Goal: Task Accomplishment & Management: Use online tool/utility

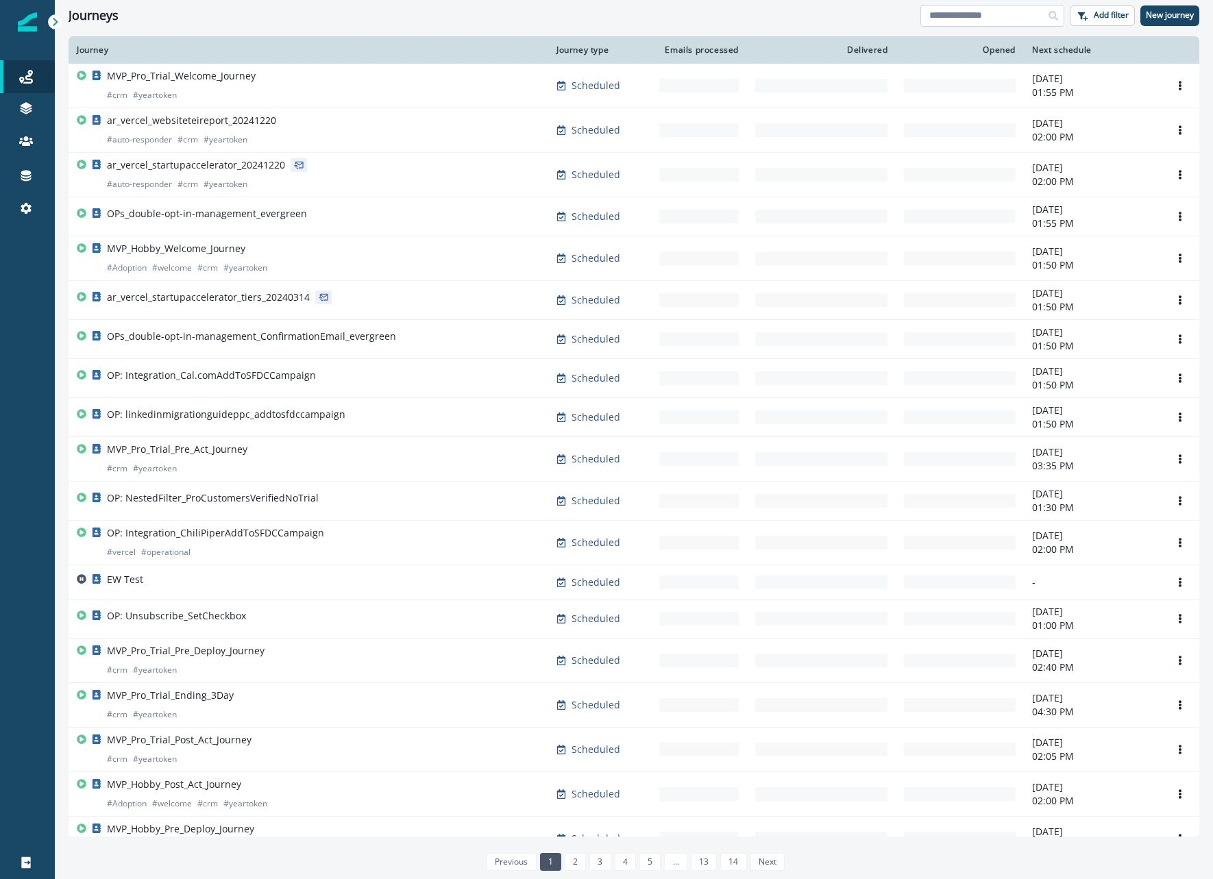
click at [937, 14] on input at bounding box center [992, 16] width 144 height 22
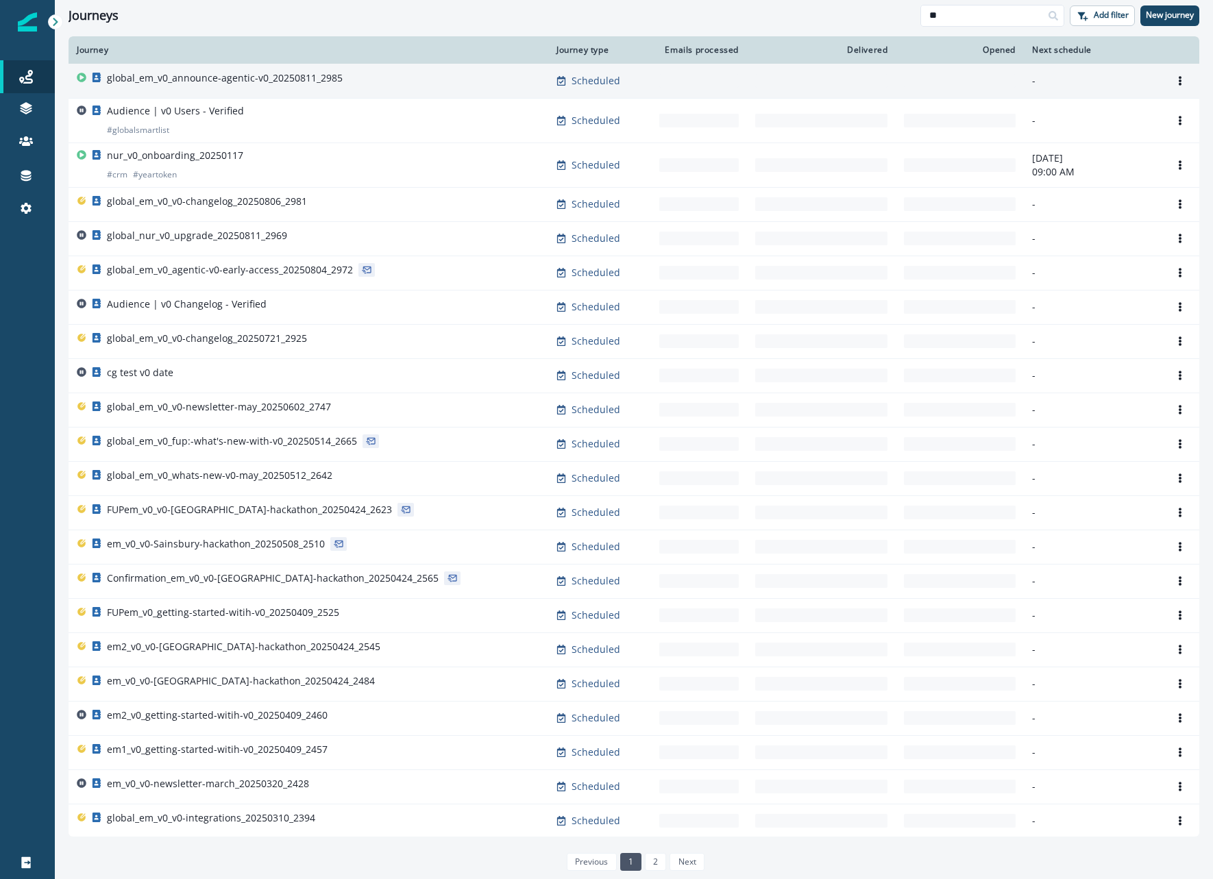
type input "**"
click at [378, 80] on div "global_em_v0_announce-agentic-v0_20250811_2985" at bounding box center [308, 80] width 463 height 19
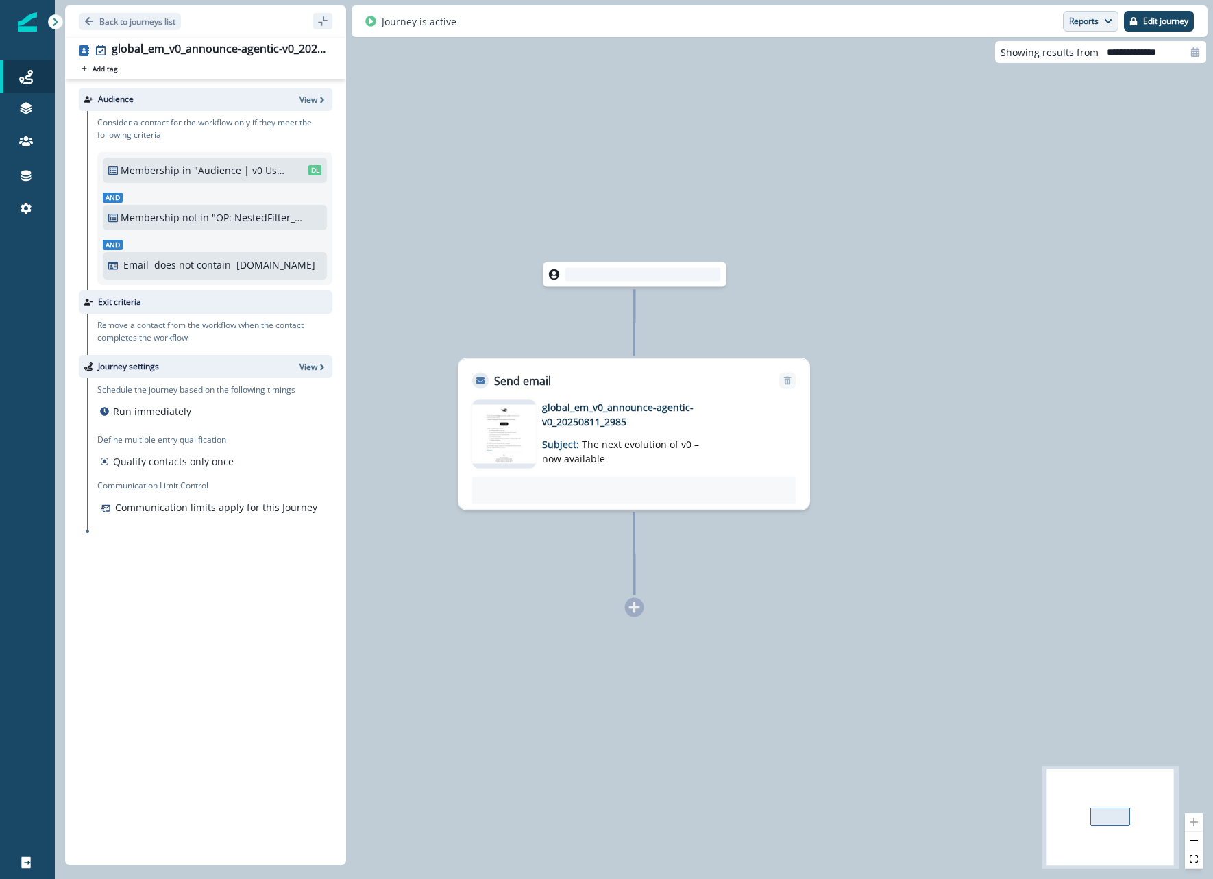
click at [1100, 15] on button "Reports" at bounding box center [1091, 21] width 56 height 21
click at [995, 63] on p "Email Report" at bounding box center [1017, 55] width 66 height 16
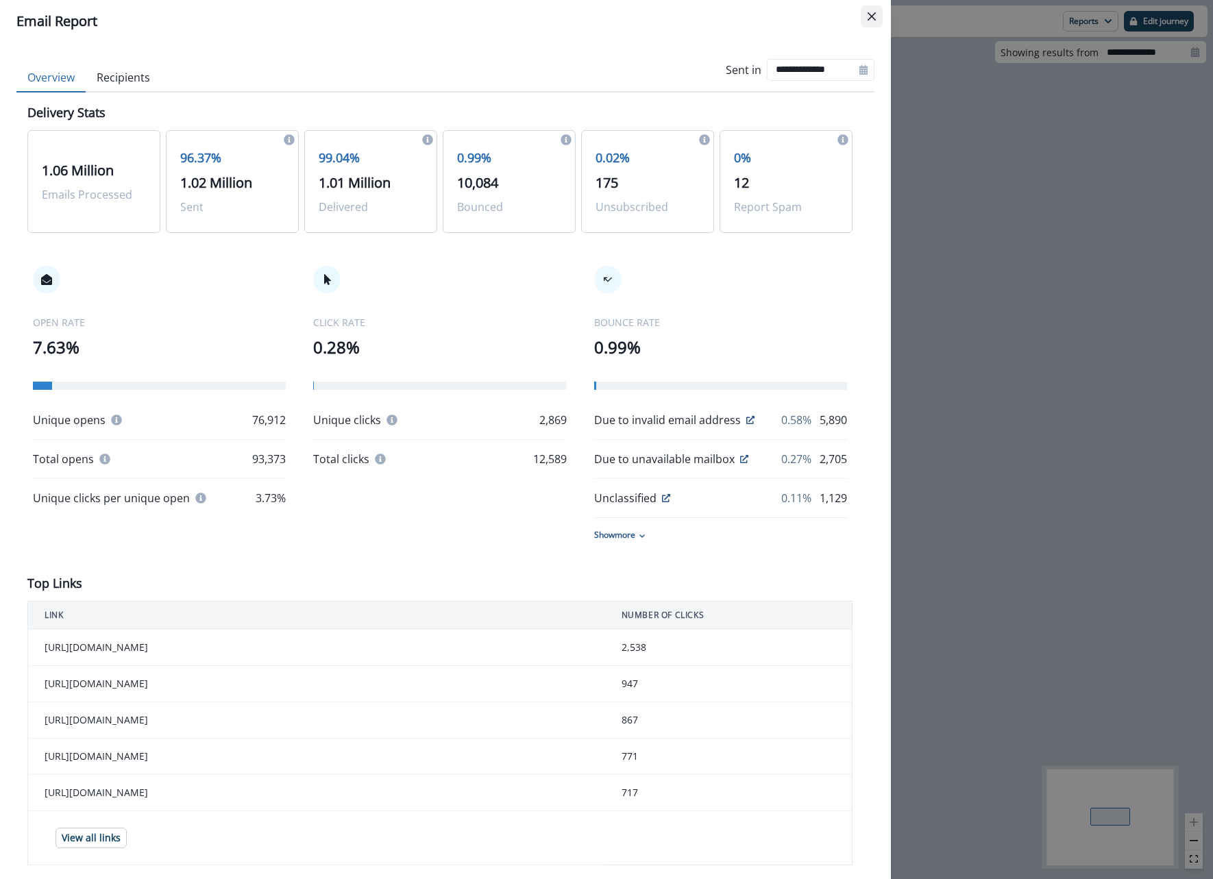
click at [872, 16] on icon "Close" at bounding box center [872, 16] width 8 height 8
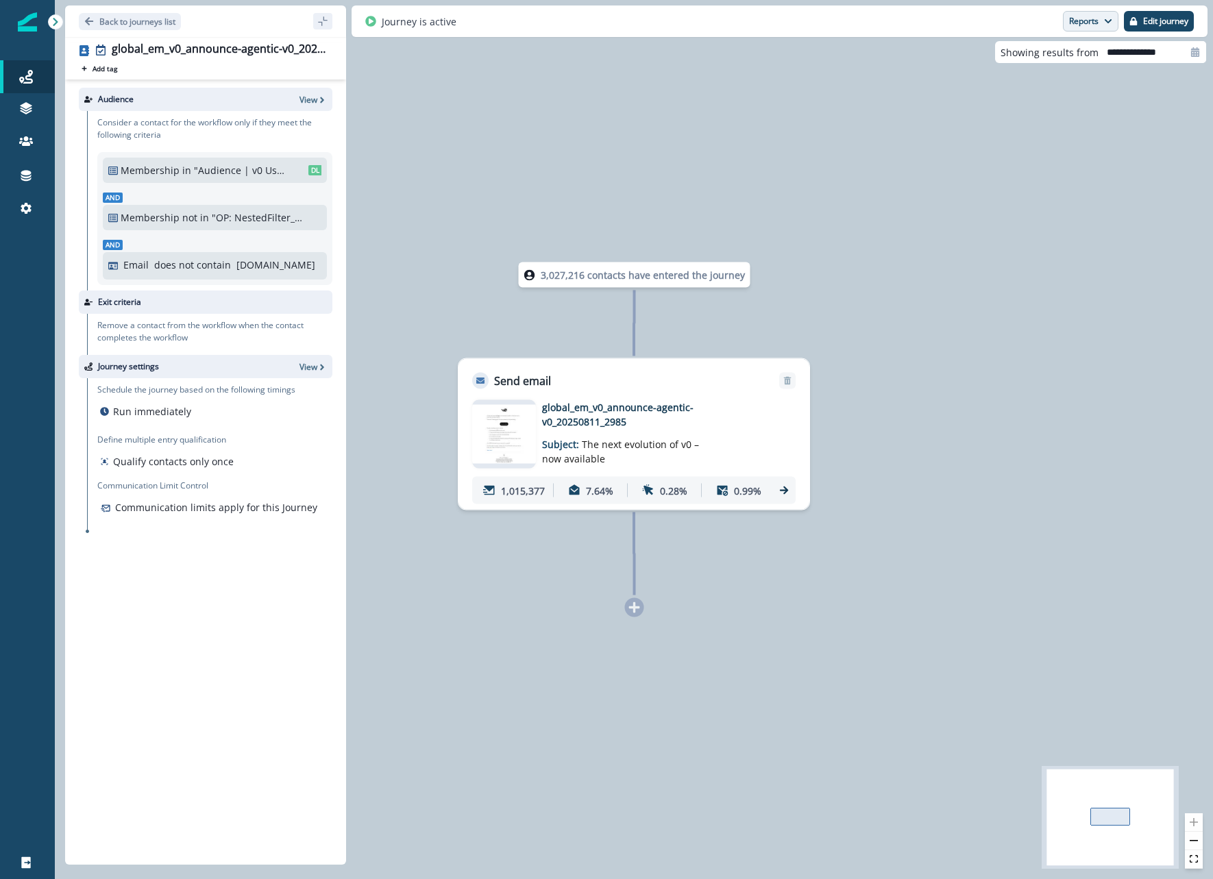
click at [1080, 21] on button "Reports" at bounding box center [1091, 21] width 56 height 21
click at [1015, 55] on p "Email Report" at bounding box center [1017, 55] width 66 height 16
